Goal: Information Seeking & Learning: Check status

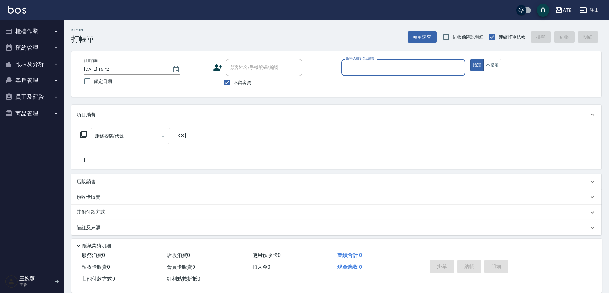
click at [36, 61] on button "報表及分析" at bounding box center [32, 64] width 59 height 17
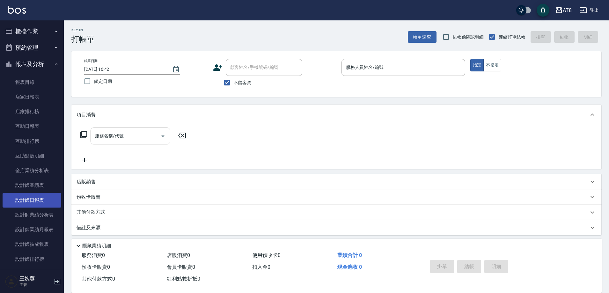
click at [51, 202] on link "設計師日報表" at bounding box center [32, 200] width 59 height 15
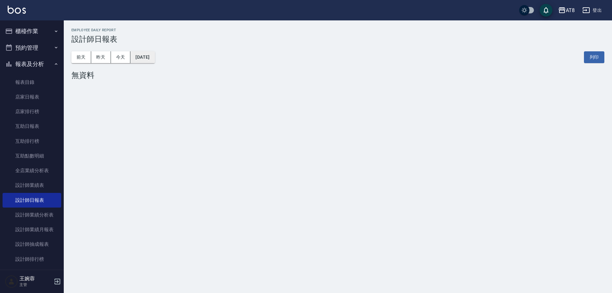
click at [155, 61] on button "[DATE]" at bounding box center [142, 57] width 24 height 12
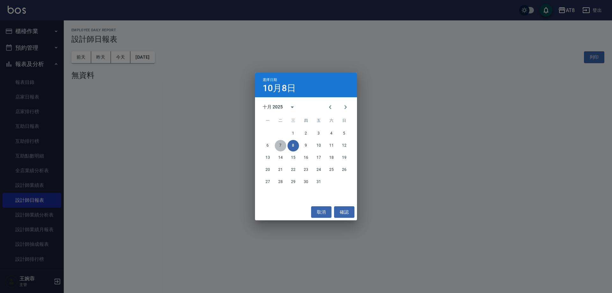
click at [279, 150] on button "7" at bounding box center [280, 145] width 11 height 11
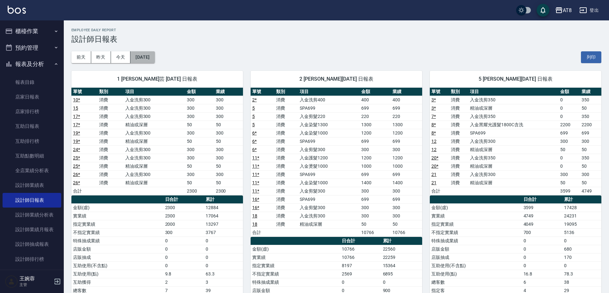
click at [155, 56] on button "[DATE]" at bounding box center [142, 57] width 24 height 12
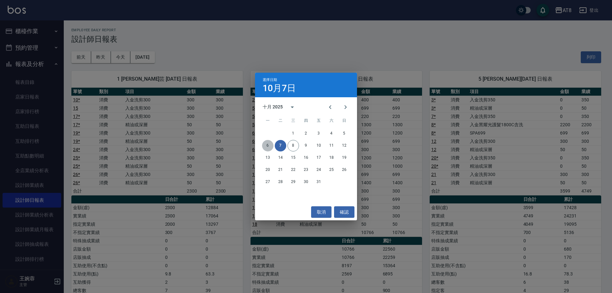
click at [269, 146] on button "6" at bounding box center [267, 145] width 11 height 11
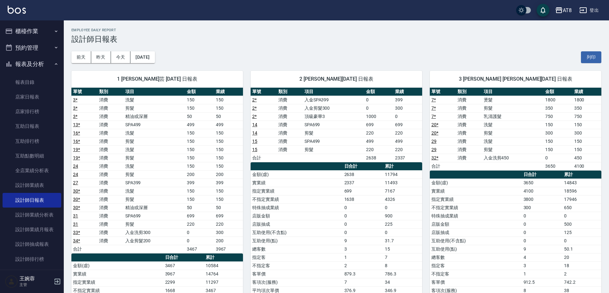
click at [47, 32] on button "櫃檯作業" at bounding box center [32, 31] width 59 height 17
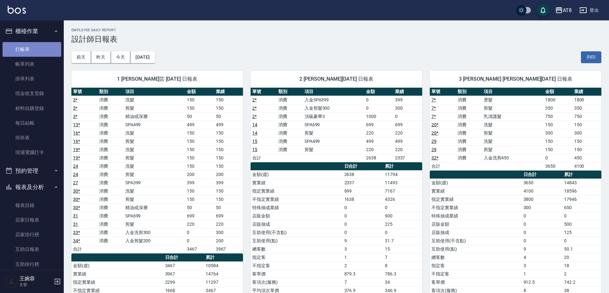
click at [55, 50] on link "打帳單" at bounding box center [32, 49] width 59 height 15
